Goal: Task Accomplishment & Management: Manage account settings

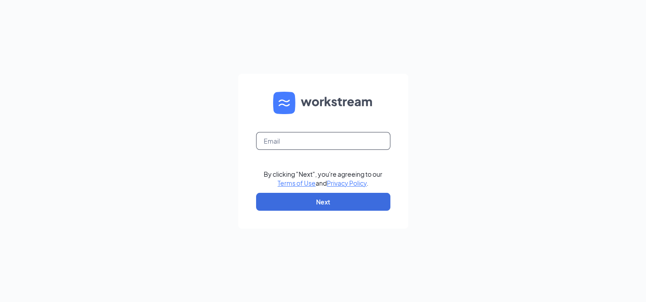
click at [297, 145] on input "text" at bounding box center [323, 141] width 134 height 18
click at [316, 138] on input "text" at bounding box center [323, 141] width 134 height 18
type input "[EMAIL_ADDRESS][DOMAIN_NAME]"
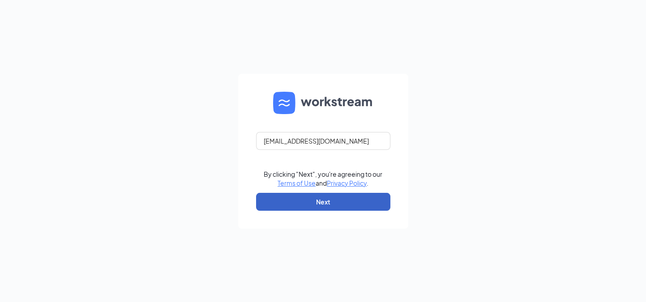
click at [318, 200] on button "Next" at bounding box center [323, 202] width 134 height 18
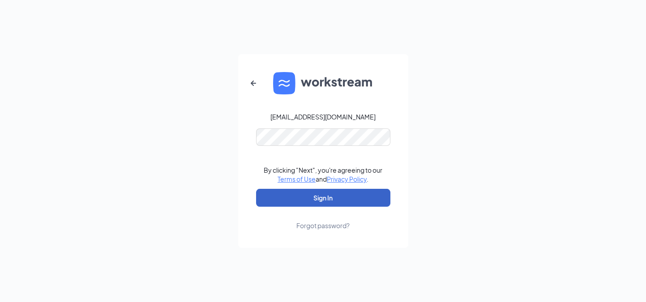
click at [322, 199] on button "Sign In" at bounding box center [323, 198] width 134 height 18
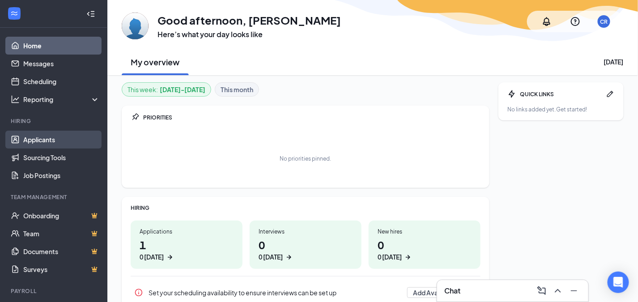
click at [45, 141] on link "Applicants" at bounding box center [61, 140] width 77 height 18
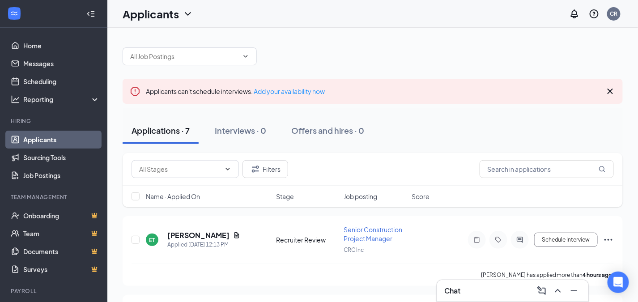
click at [610, 89] on icon "Cross" at bounding box center [610, 91] width 11 height 11
